Goal: Task Accomplishment & Management: Manage account settings

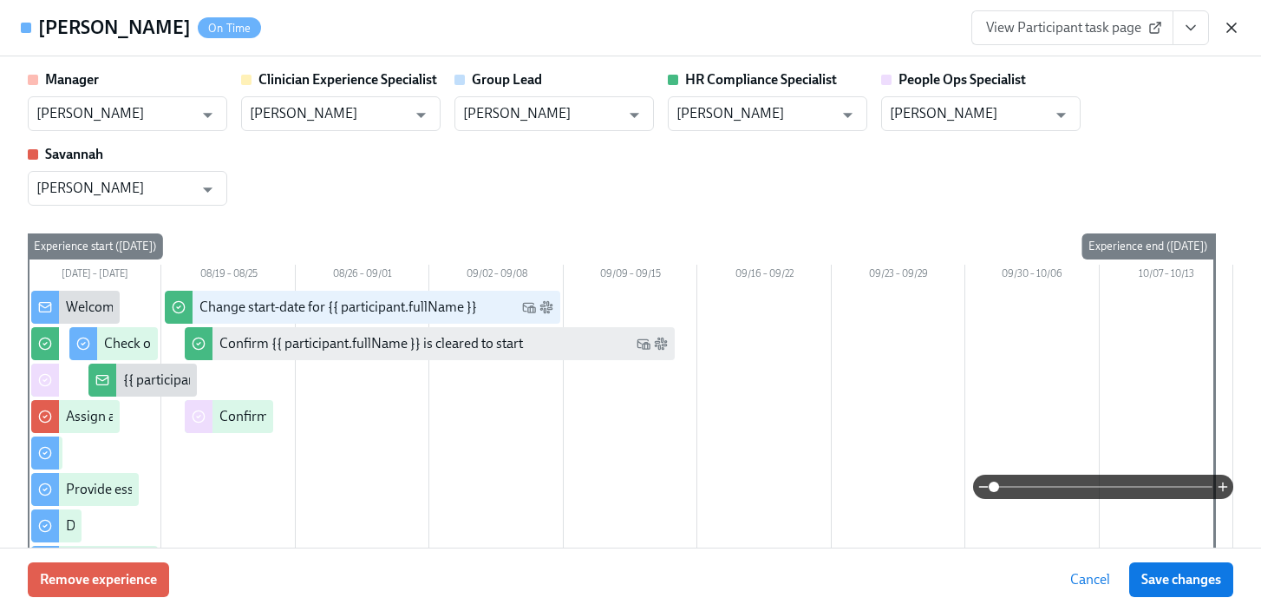
click at [1235, 28] on icon "button" at bounding box center [1231, 27] width 17 height 17
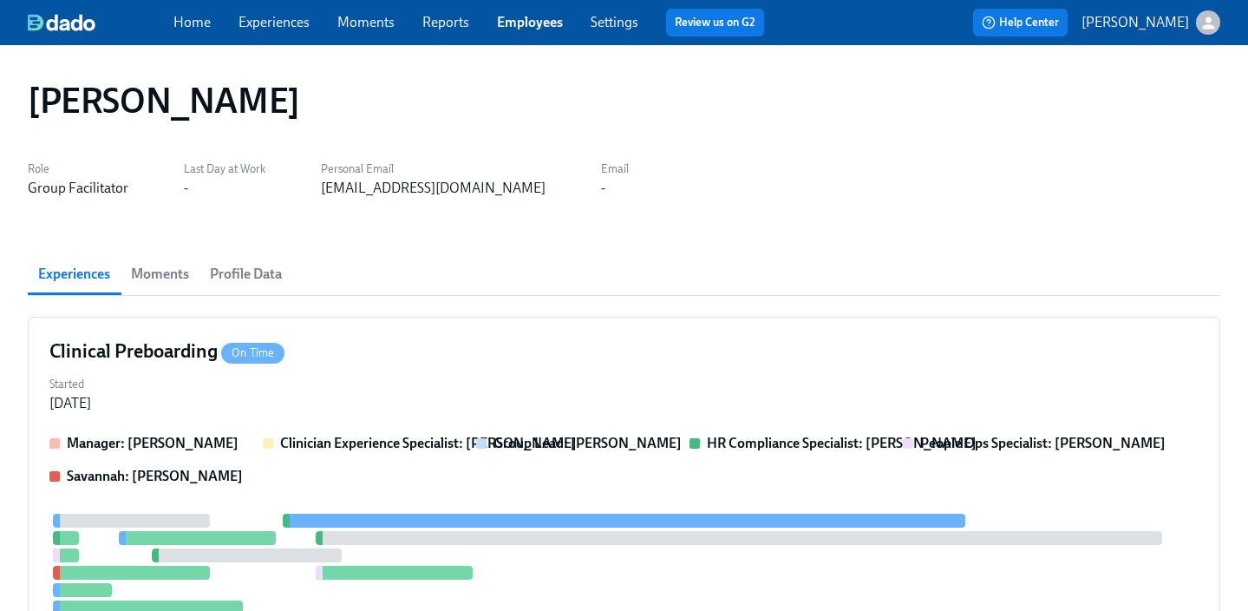
click at [516, 20] on link "Employees" at bounding box center [530, 22] width 66 height 16
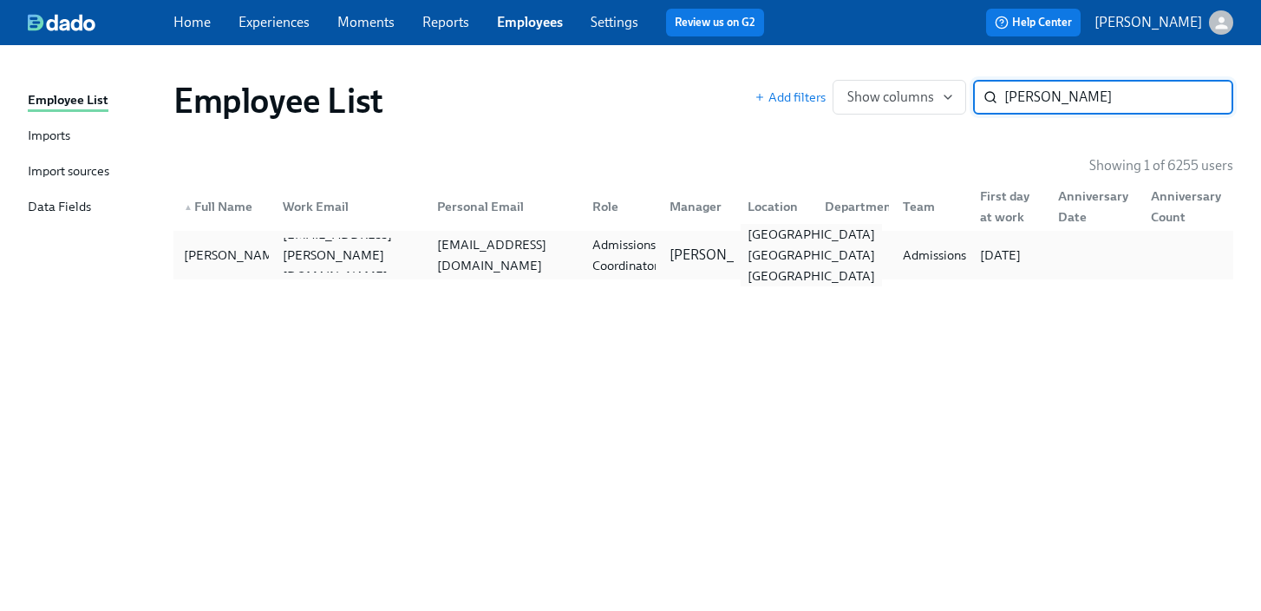
type input "[PERSON_NAME]"
click at [763, 256] on div "[GEOGRAPHIC_DATA] [GEOGRAPHIC_DATA] [GEOGRAPHIC_DATA]" at bounding box center [811, 255] width 141 height 62
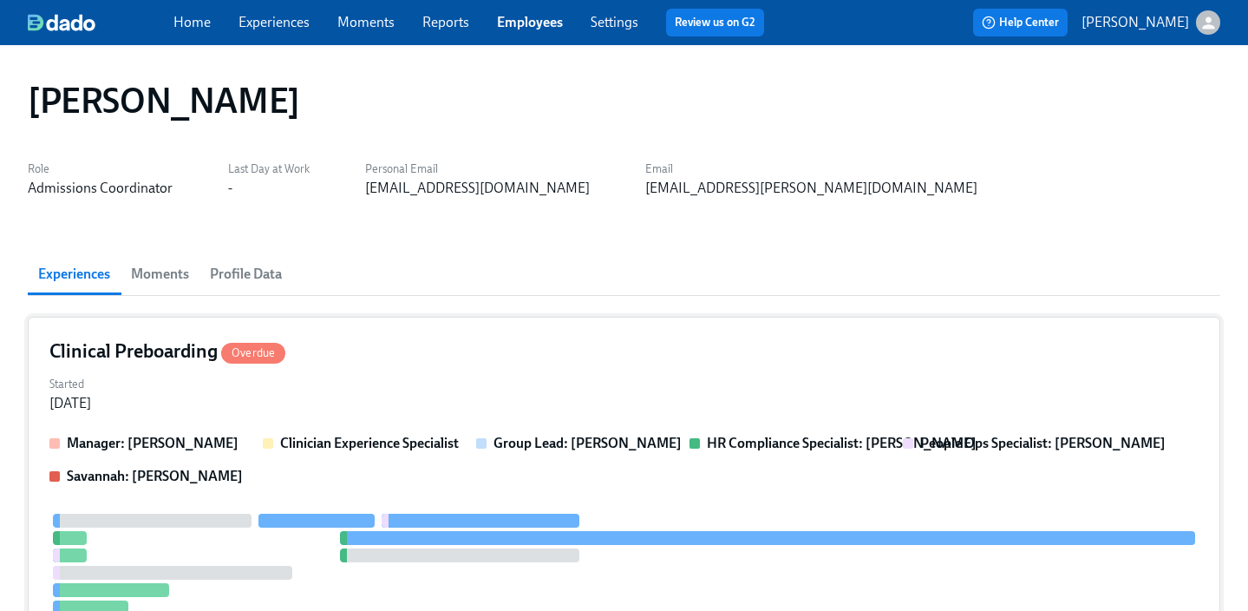
click at [715, 404] on div "Started [DATE]" at bounding box center [624, 392] width 1150 height 42
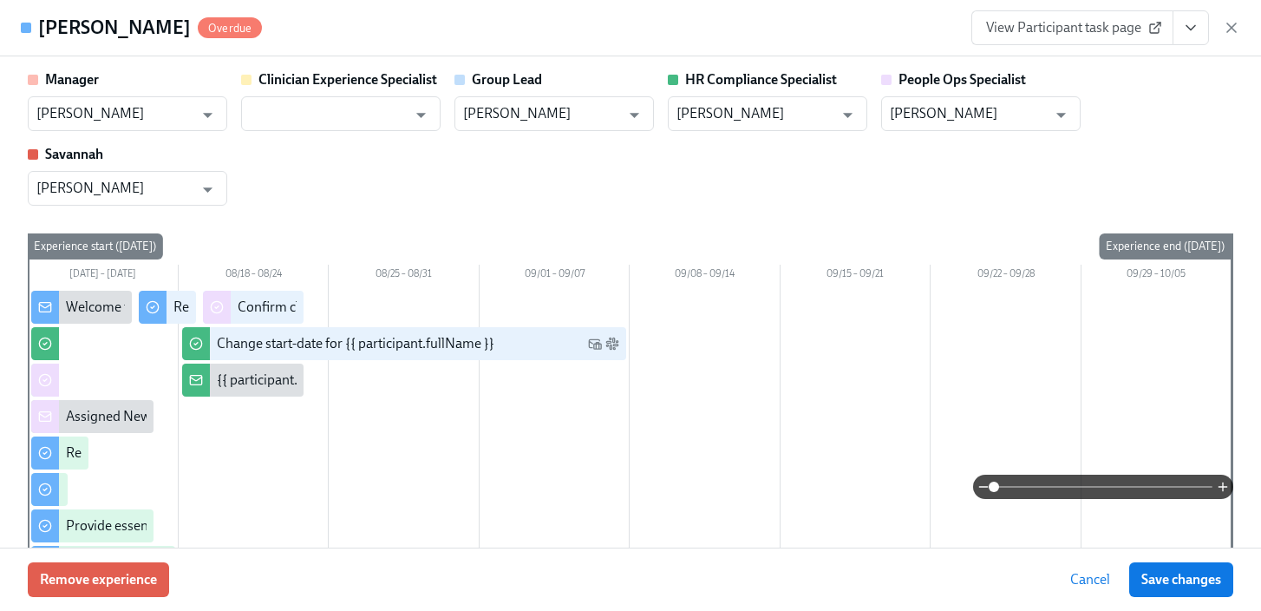
click at [1202, 28] on button "View task page" at bounding box center [1191, 27] width 36 height 35
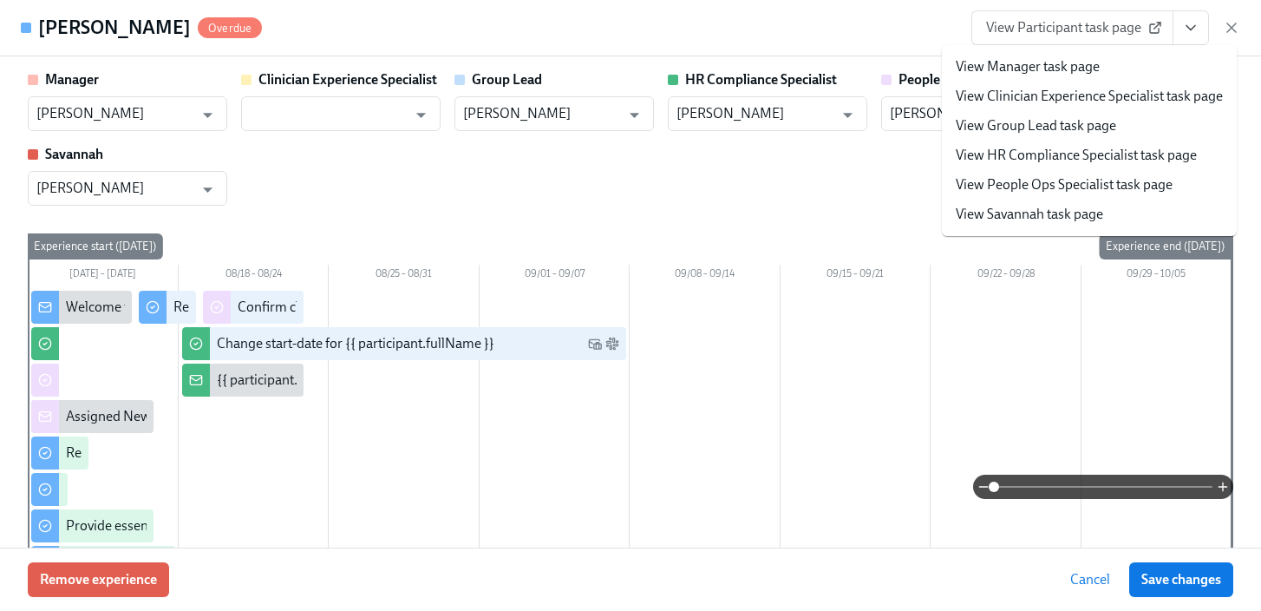
click at [1117, 180] on link "View People Ops Specialist task page" at bounding box center [1064, 184] width 217 height 19
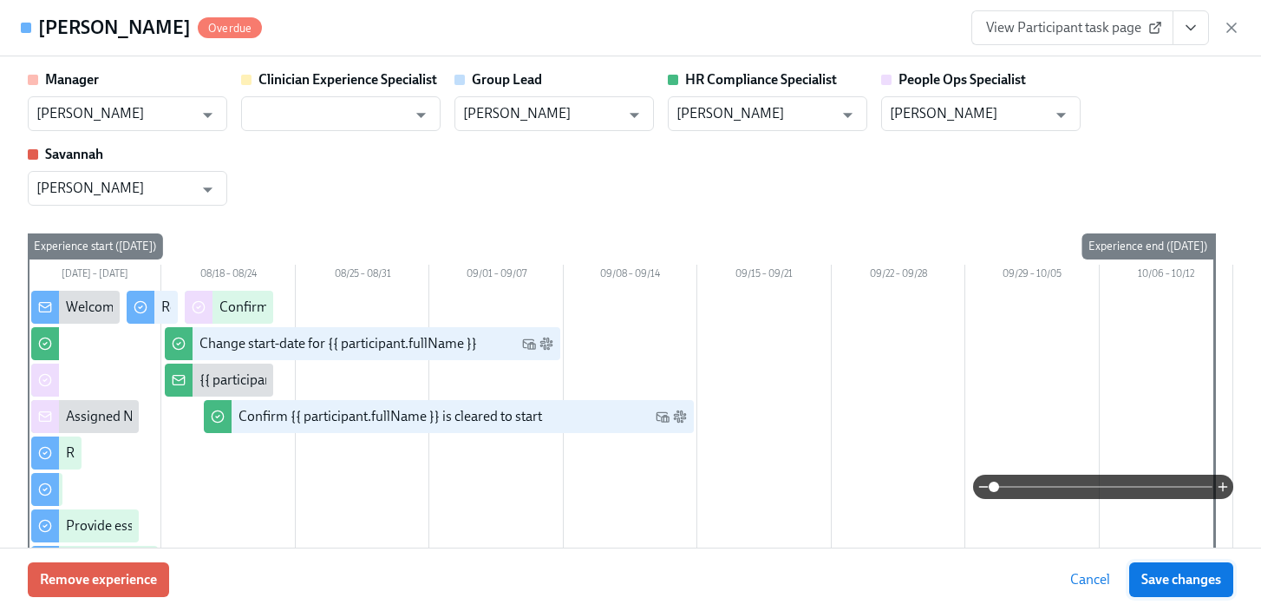
click at [1150, 580] on span "Save changes" at bounding box center [1182, 579] width 80 height 17
click at [1225, 31] on icon "button" at bounding box center [1231, 27] width 17 height 17
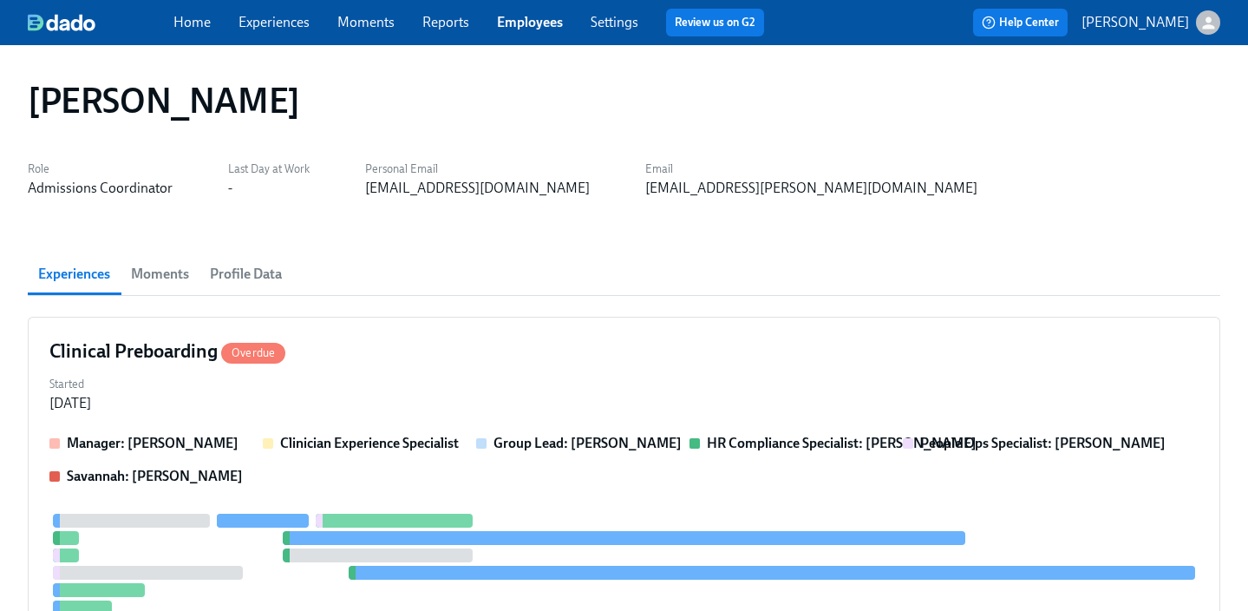
click at [538, 15] on link "Employees" at bounding box center [530, 22] width 66 height 16
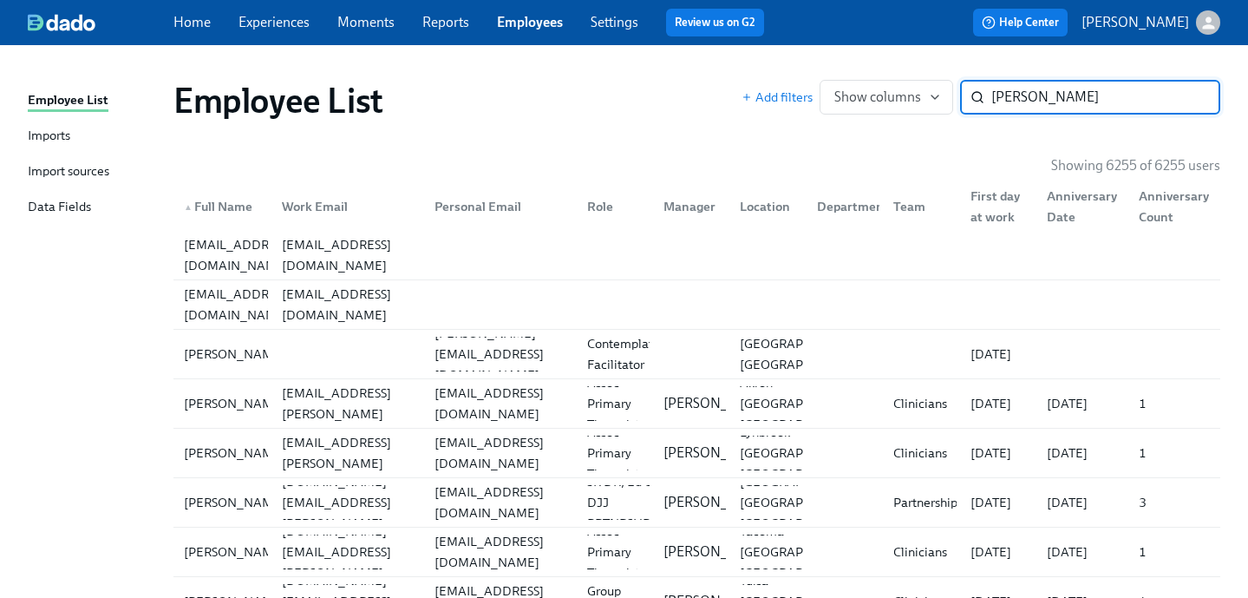
type input "[PERSON_NAME]"
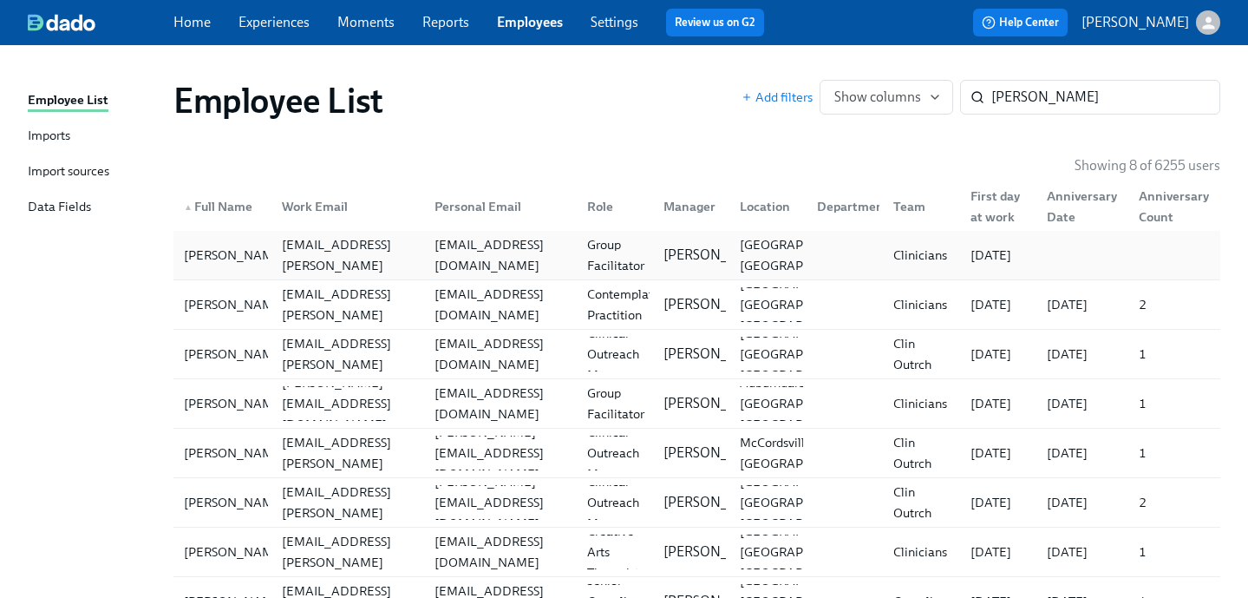
click at [647, 246] on div "Group Facilitator" at bounding box center [615, 255] width 71 height 42
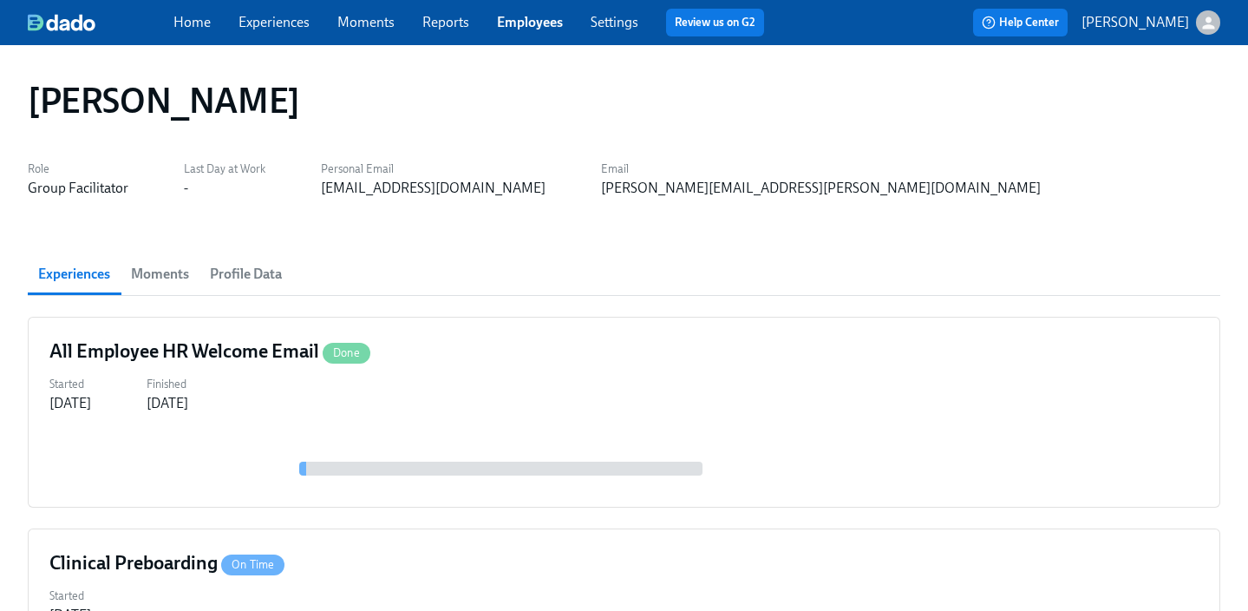
click at [529, 20] on link "Employees" at bounding box center [530, 22] width 66 height 16
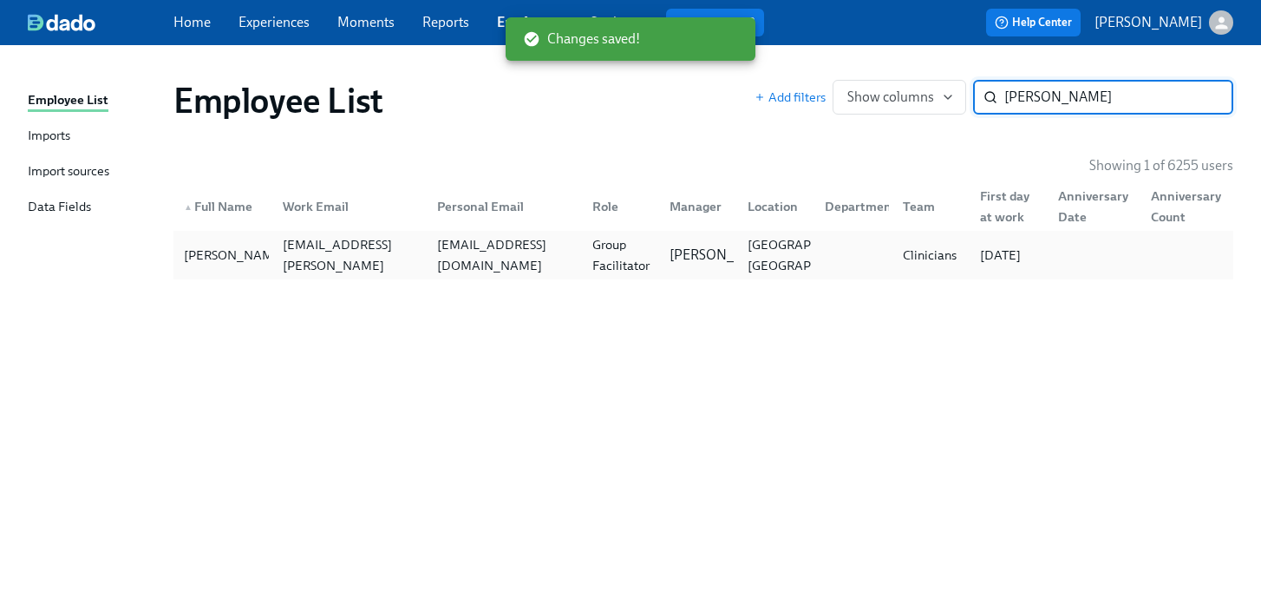
type input "[PERSON_NAME]"
click at [583, 245] on div "Group Facilitator" at bounding box center [618, 255] width 78 height 35
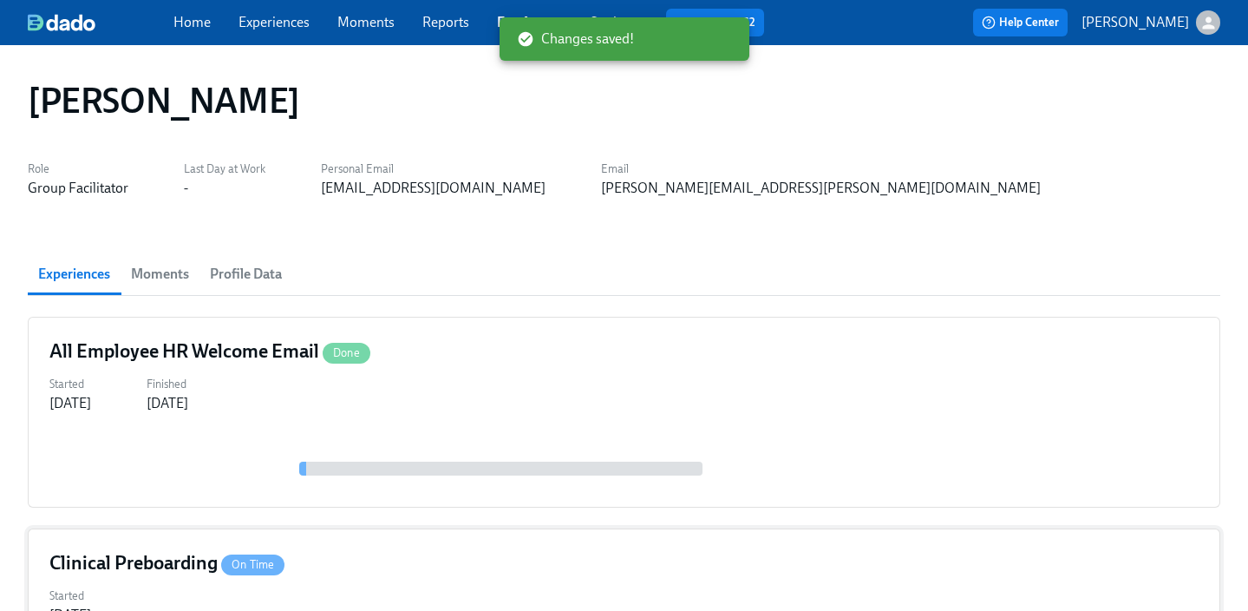
click at [536, 552] on div "Clinical Preboarding On Time" at bounding box center [624, 563] width 1150 height 26
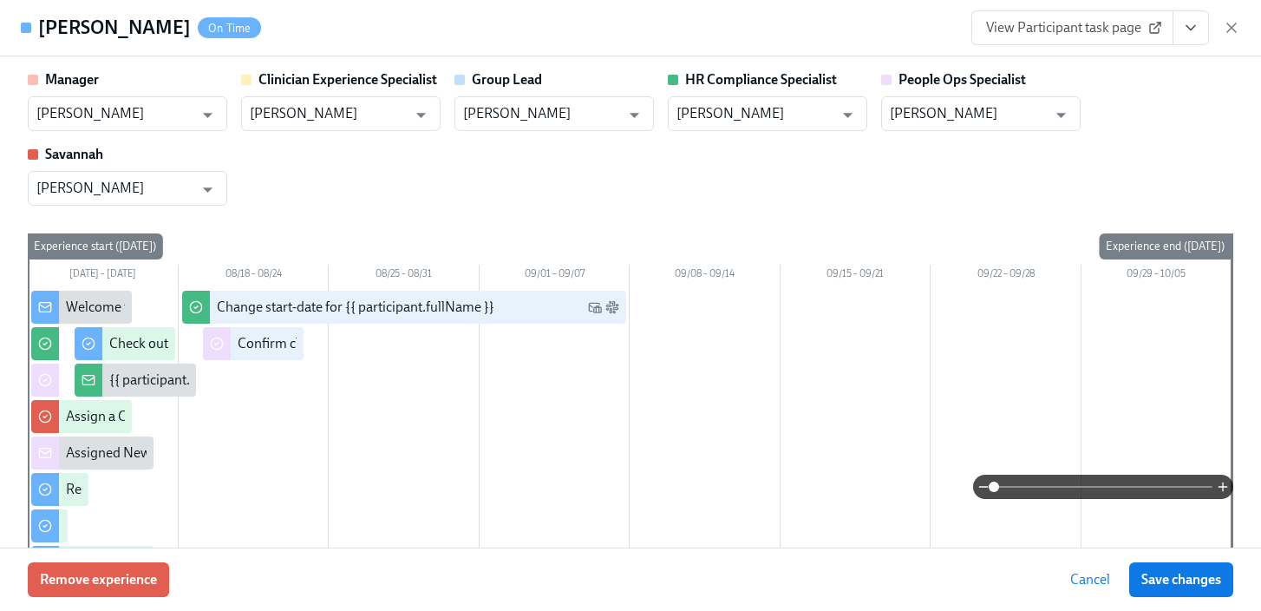
click at [1196, 33] on icon "View task page" at bounding box center [1191, 27] width 17 height 17
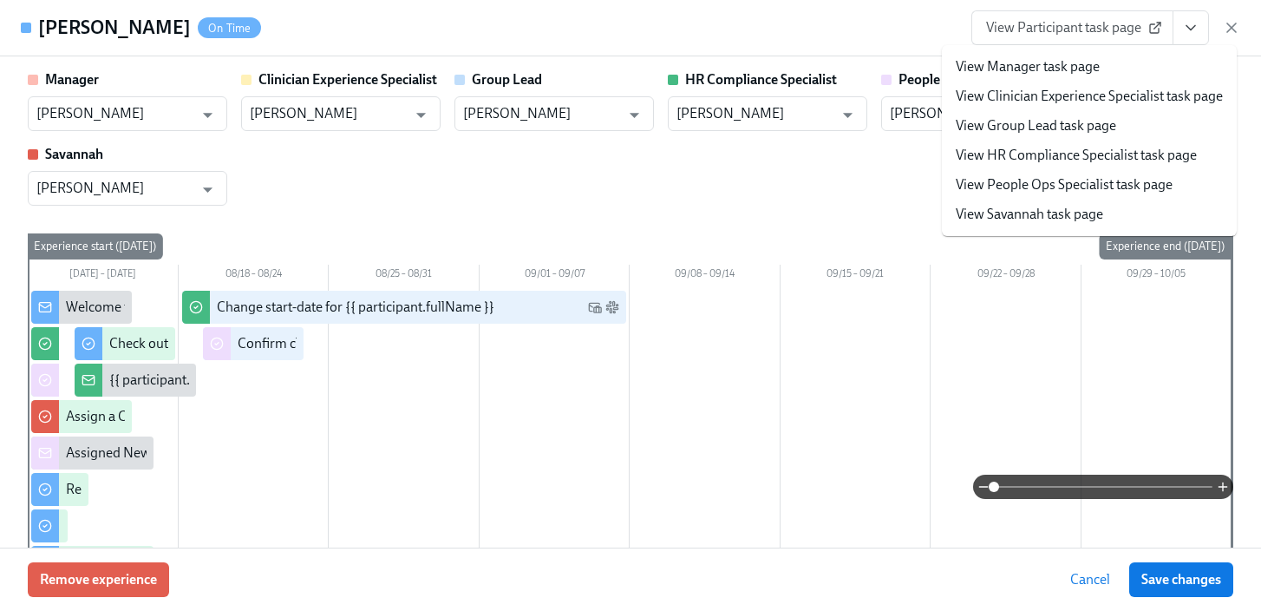
click at [1095, 180] on link "View People Ops Specialist task page" at bounding box center [1064, 184] width 217 height 19
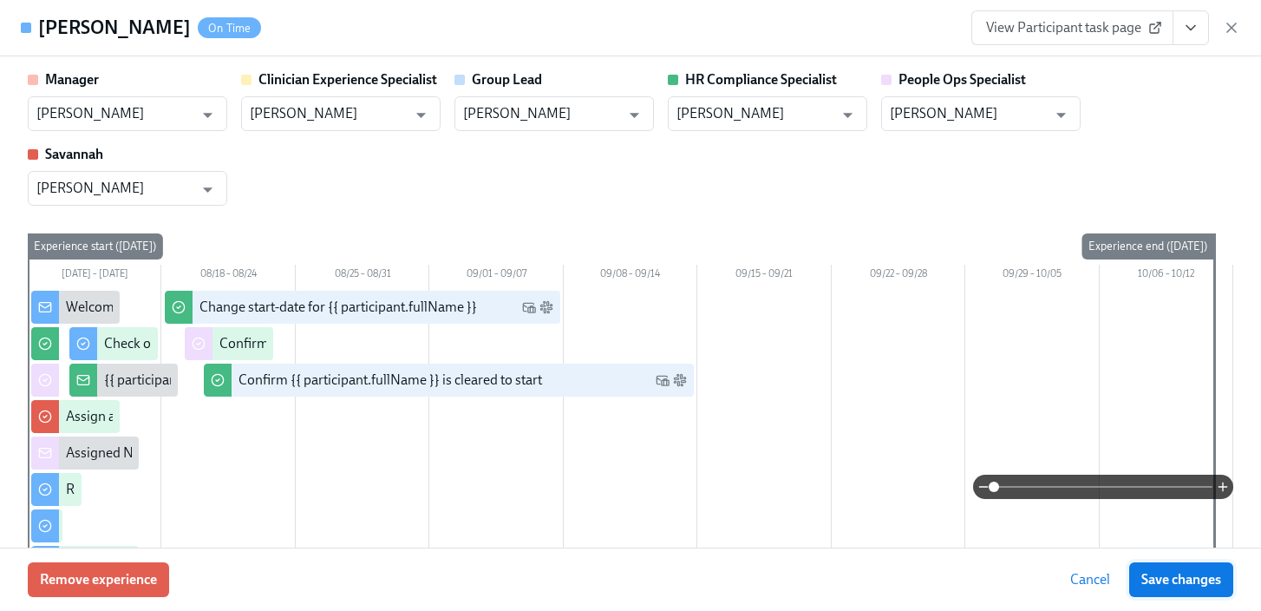
click at [1180, 575] on span "Save changes" at bounding box center [1182, 579] width 80 height 17
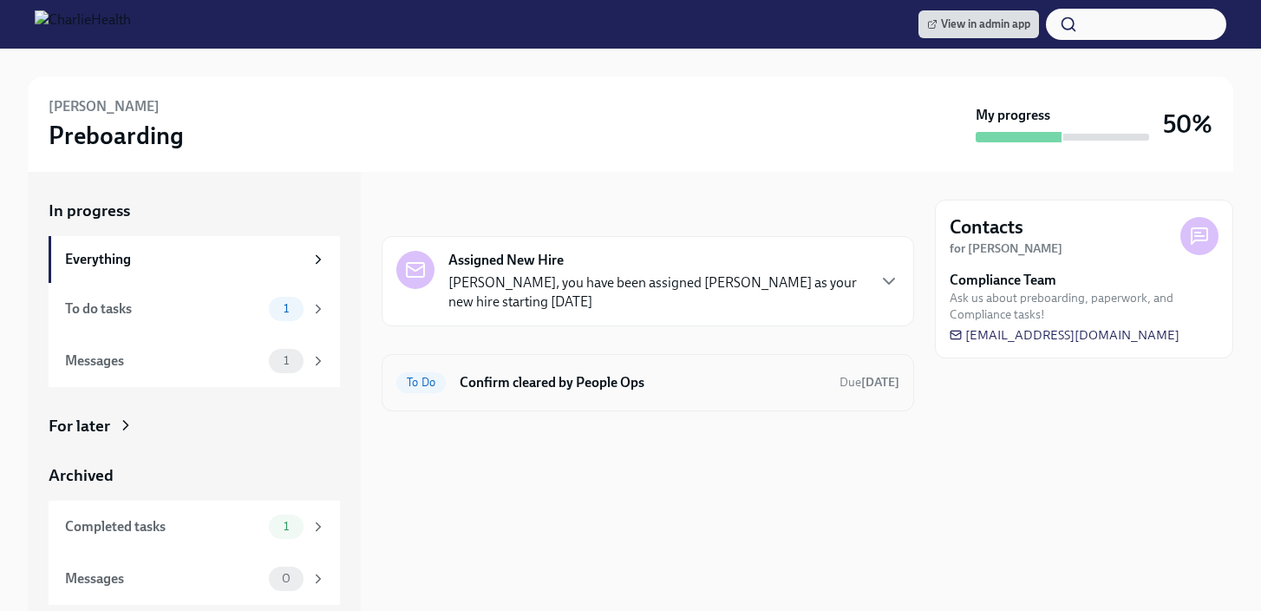
click at [466, 373] on h6 "Confirm cleared by People Ops" at bounding box center [643, 382] width 366 height 19
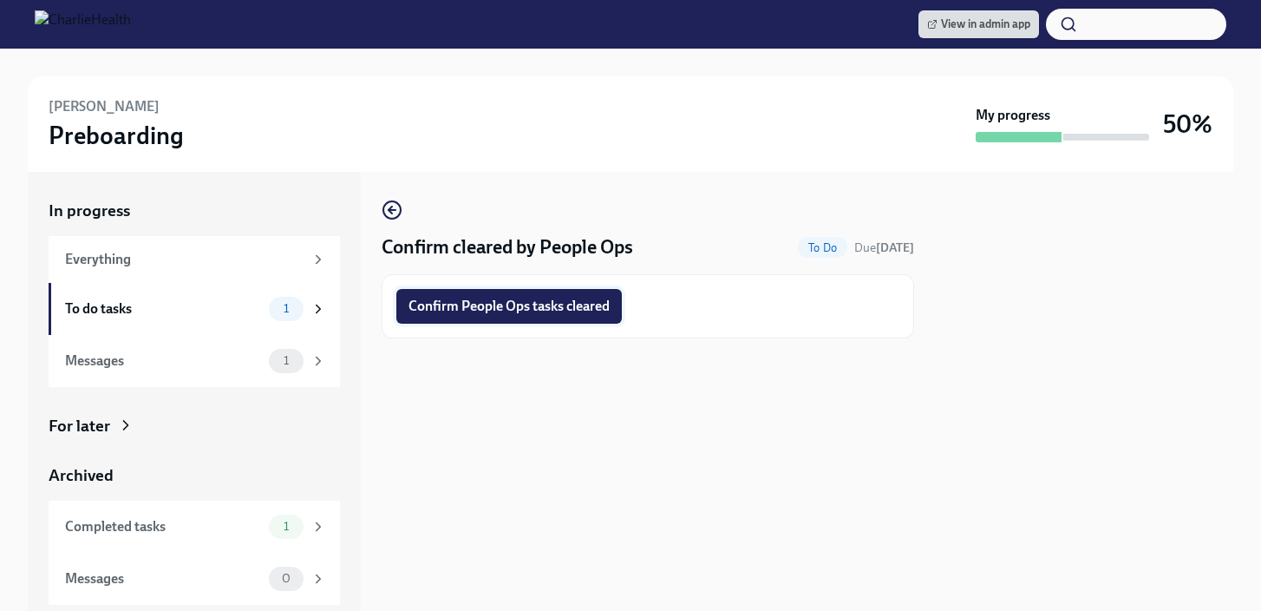
click at [513, 314] on span "Confirm People Ops tasks cleared" at bounding box center [509, 306] width 201 height 17
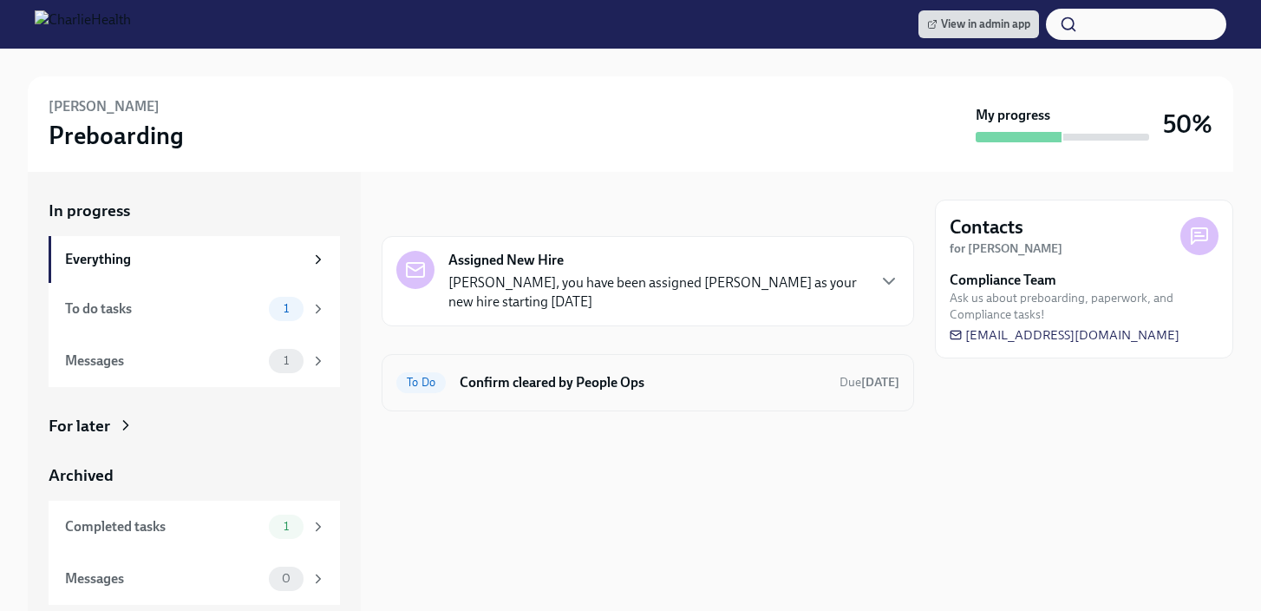
click at [495, 379] on h6 "Confirm cleared by People Ops" at bounding box center [643, 382] width 366 height 19
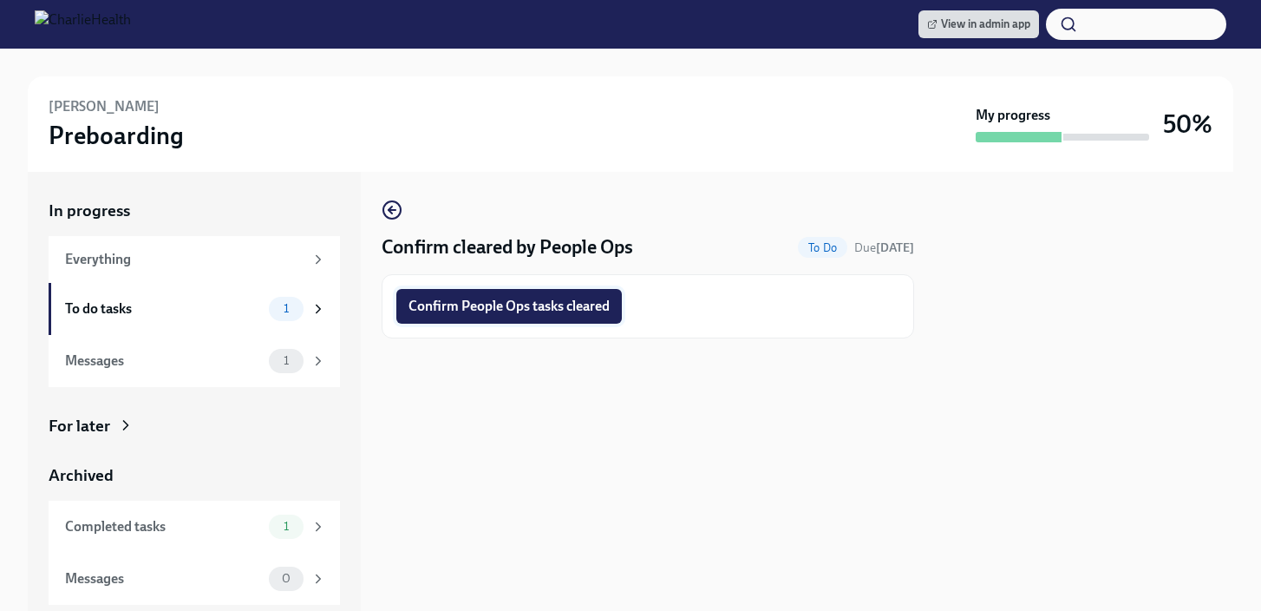
click at [560, 310] on span "Confirm People Ops tasks cleared" at bounding box center [509, 306] width 201 height 17
